Goal: Navigation & Orientation: Find specific page/section

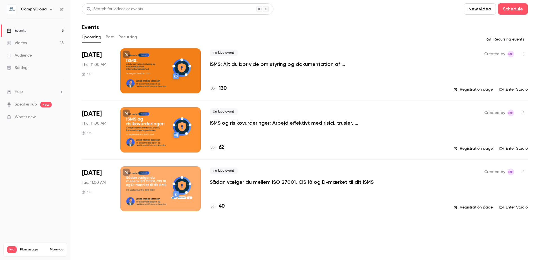
click at [514, 88] on link "Enter Studio" at bounding box center [514, 90] width 28 height 6
